Goal: Book appointment/travel/reservation

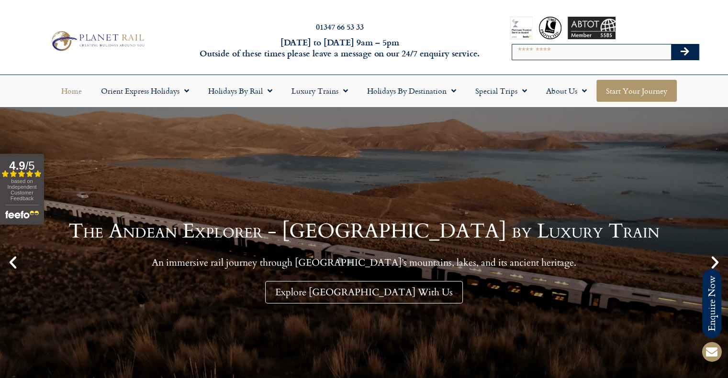
click at [607, 86] on link "Start your Journey" at bounding box center [636, 91] width 80 height 22
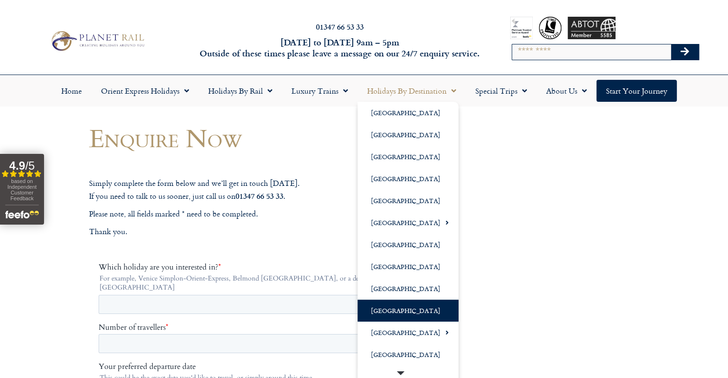
click at [394, 314] on link "[GEOGRAPHIC_DATA]" at bounding box center [407, 311] width 101 height 22
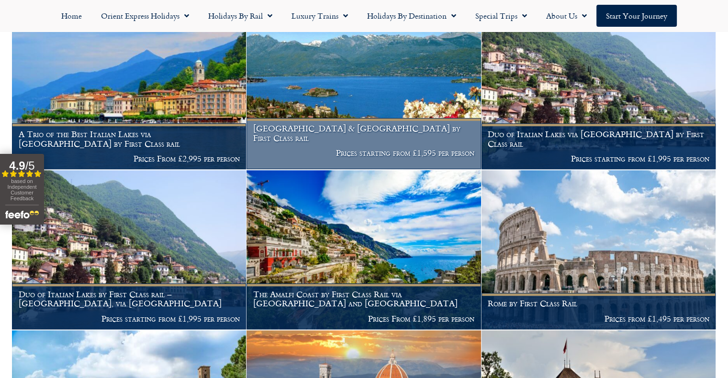
scroll to position [478, 0]
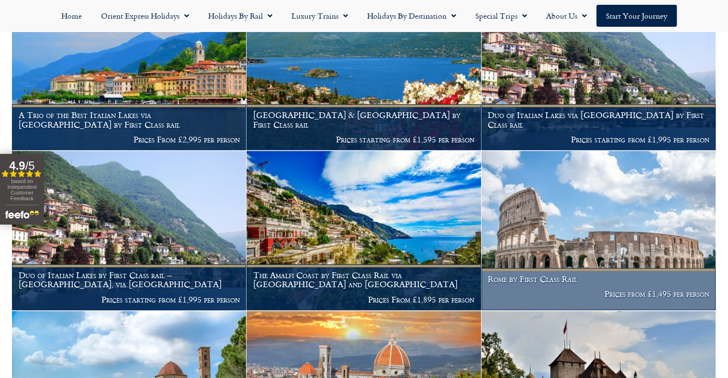
click at [555, 236] on img at bounding box center [598, 230] width 234 height 159
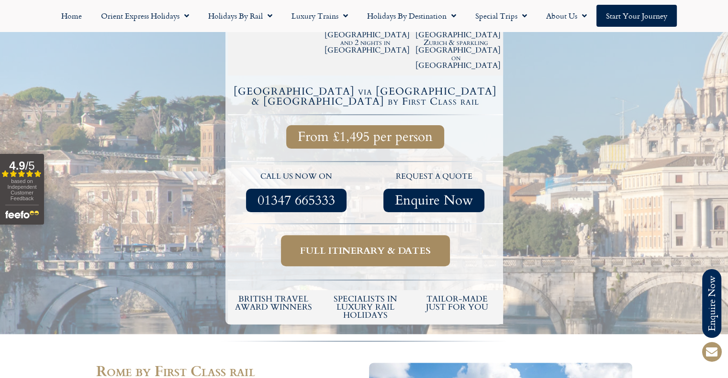
click at [440, 195] on span "Enquire Now" at bounding box center [434, 201] width 78 height 12
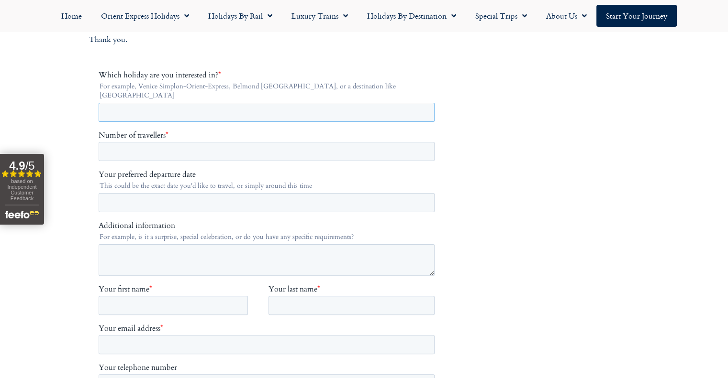
click at [283, 105] on input "Which holiday are you interested in? *" at bounding box center [266, 112] width 336 height 19
type input "*******"
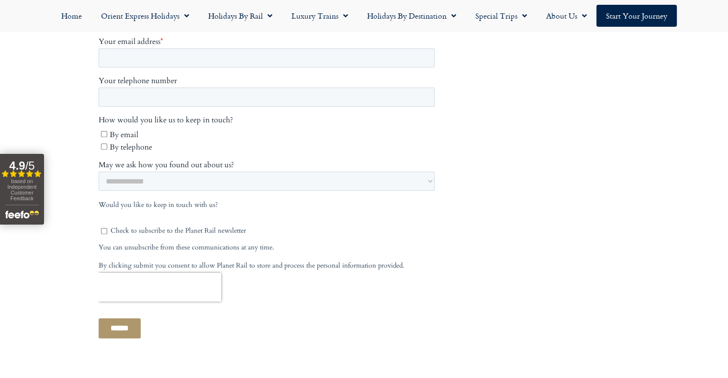
scroll to position [527, 0]
